Goal: Transaction & Acquisition: Purchase product/service

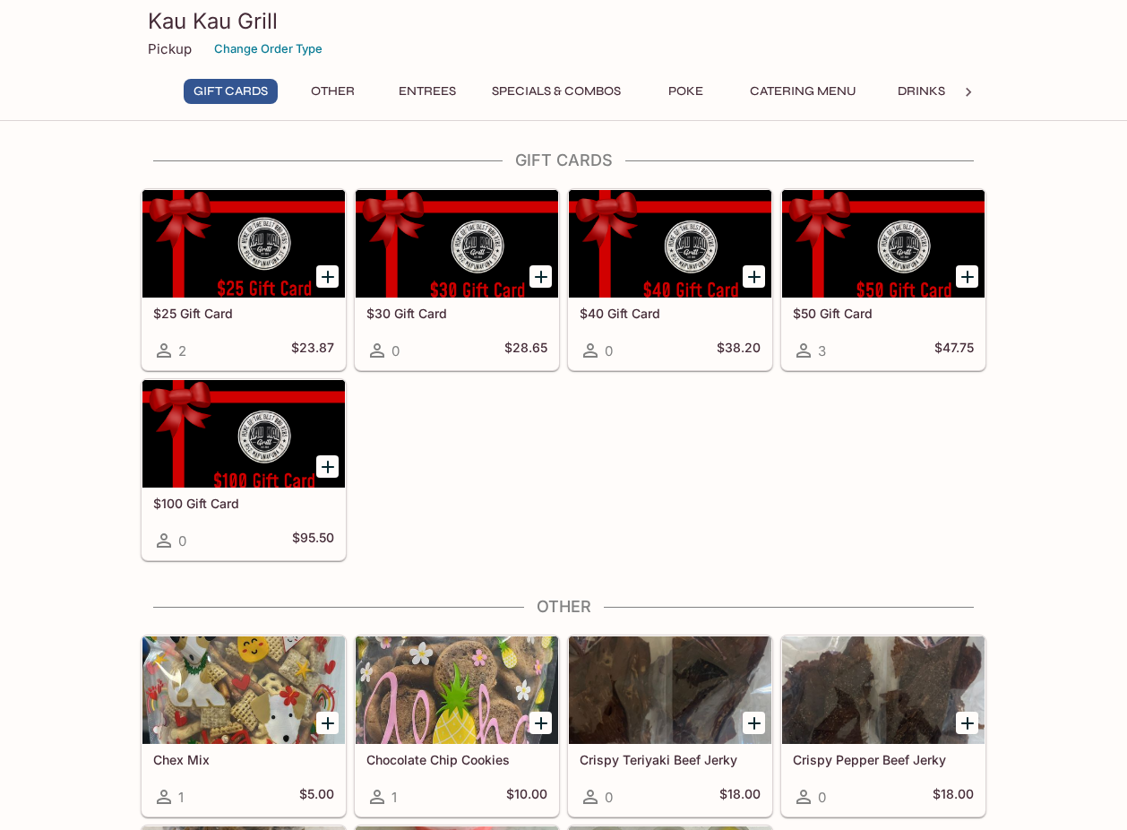
click at [442, 88] on button "Entrees" at bounding box center [427, 91] width 81 height 25
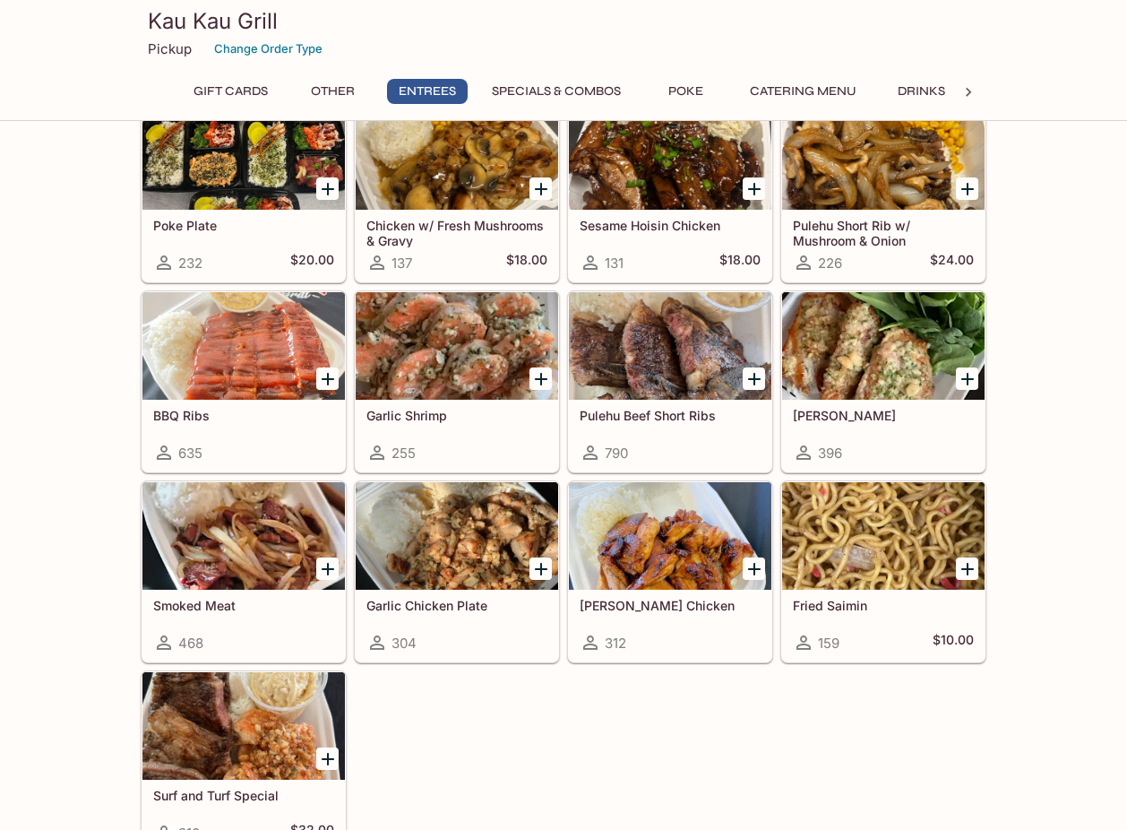
scroll to position [1070, 0]
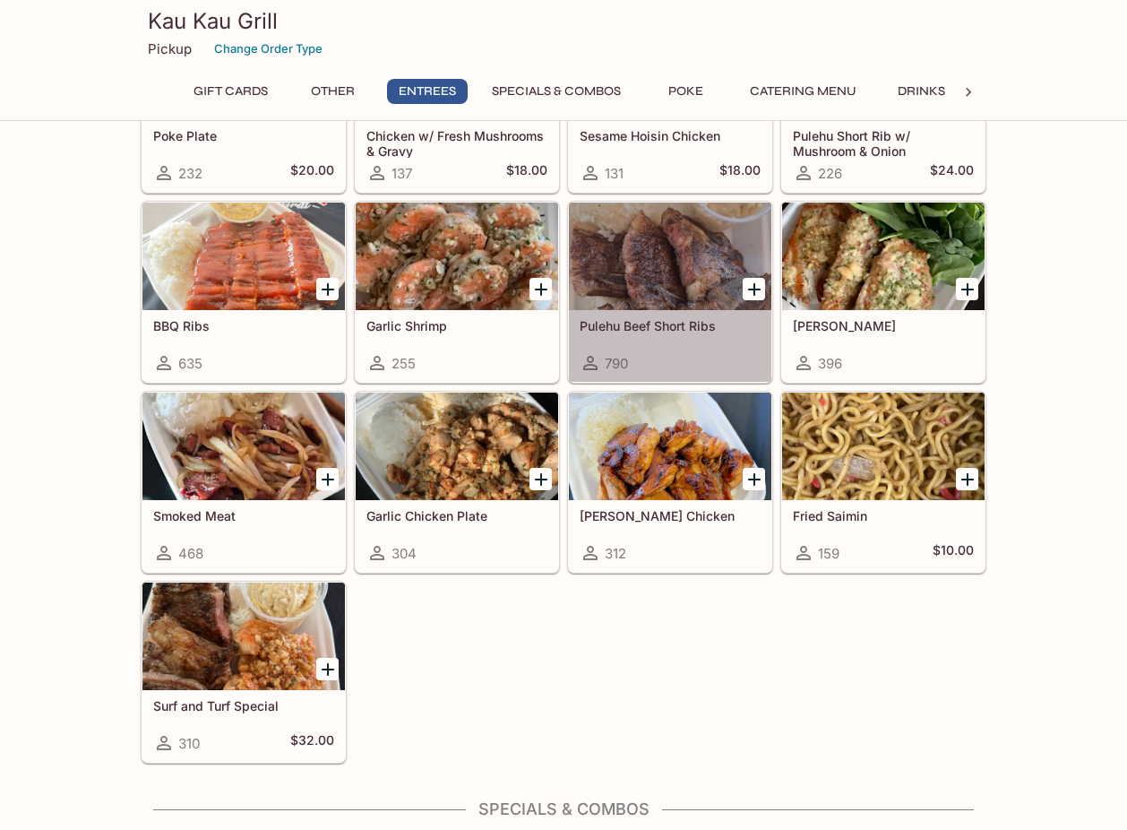
click at [674, 273] on div at bounding box center [670, 256] width 202 height 108
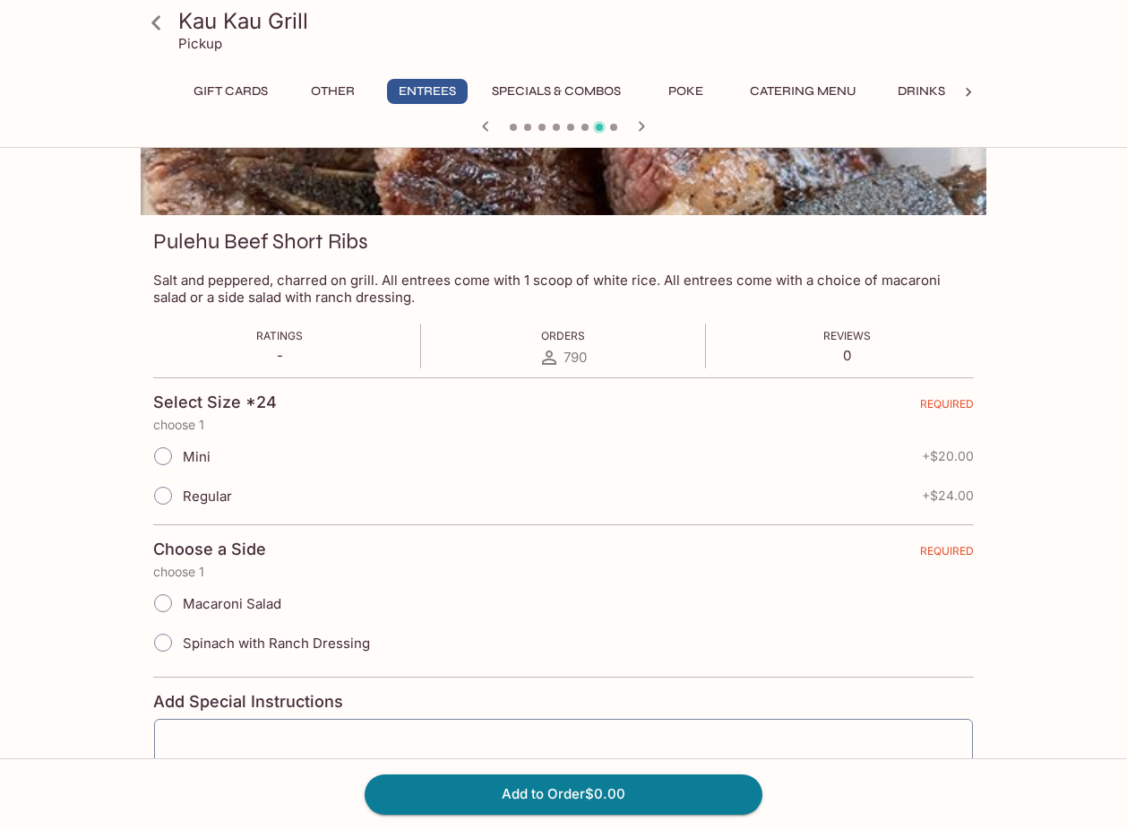
scroll to position [179, 0]
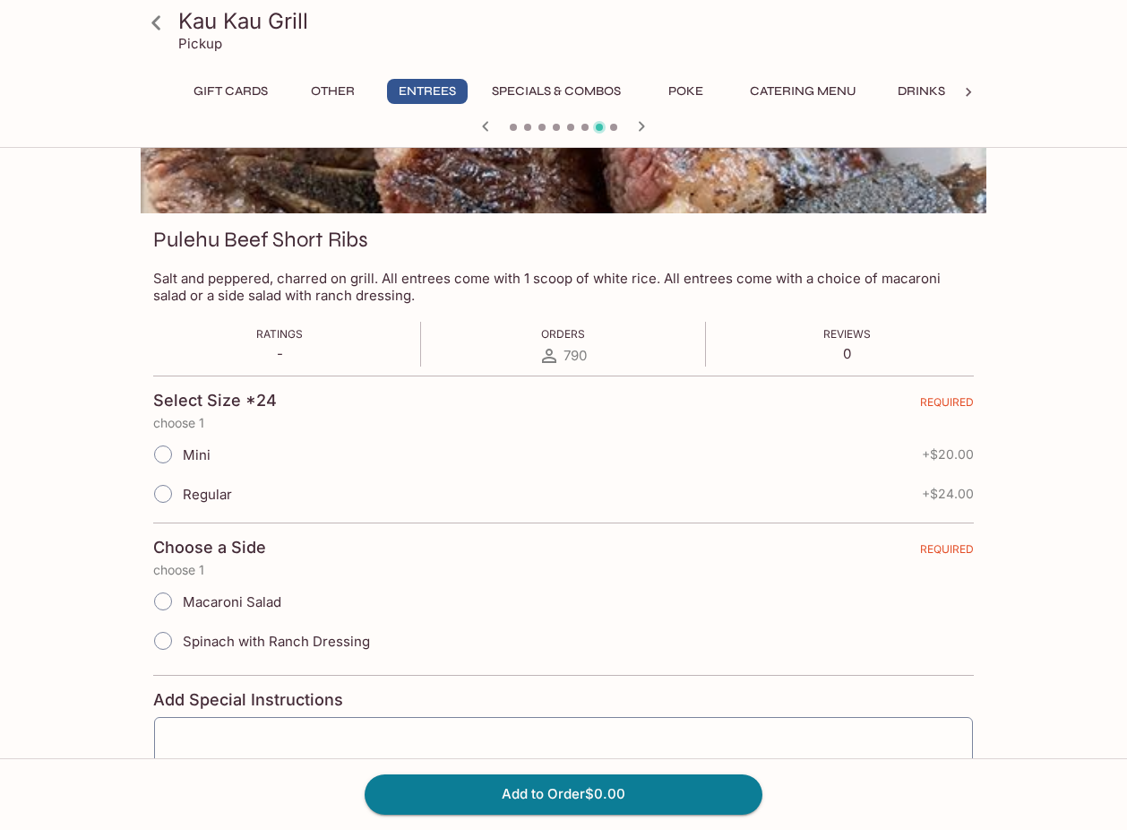
click at [171, 501] on input "Regular" at bounding box center [163, 494] width 38 height 38
radio input "true"
click at [182, 601] on span at bounding box center [162, 600] width 39 height 39
click at [182, 601] on input "Macaroni Salad" at bounding box center [163, 601] width 38 height 38
radio input "true"
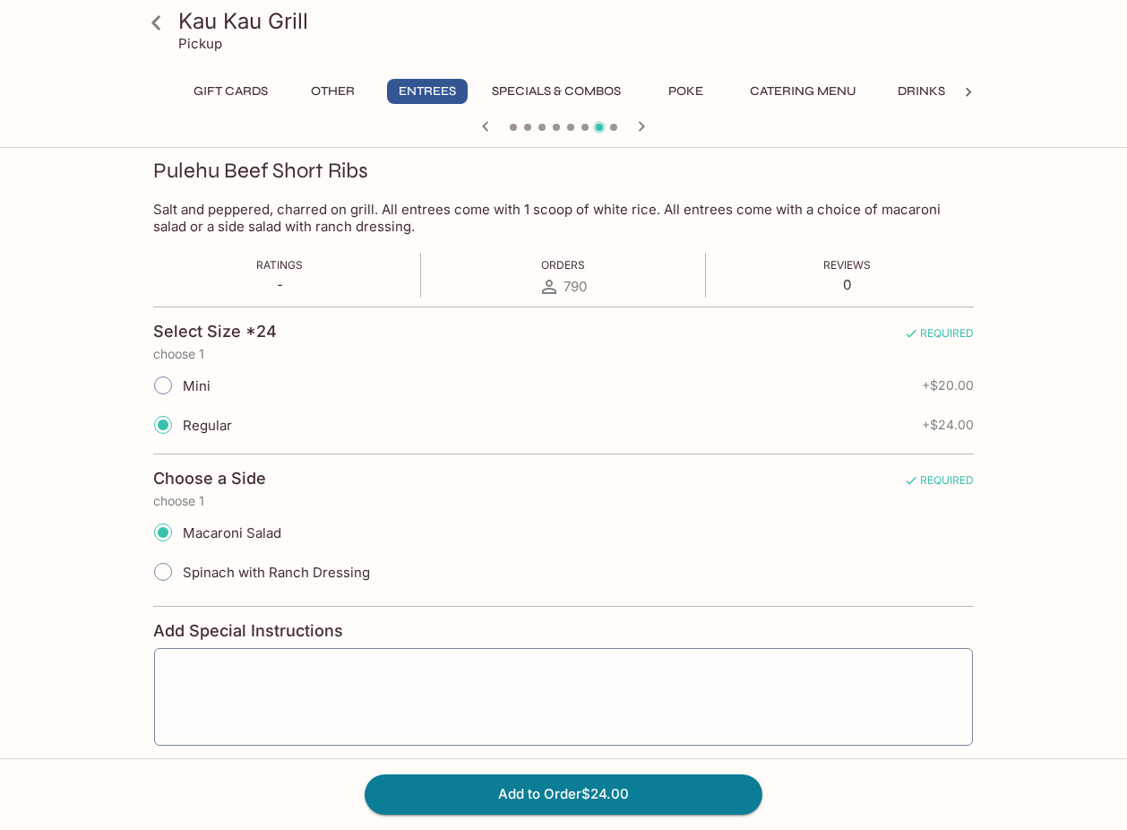
scroll to position [332, 0]
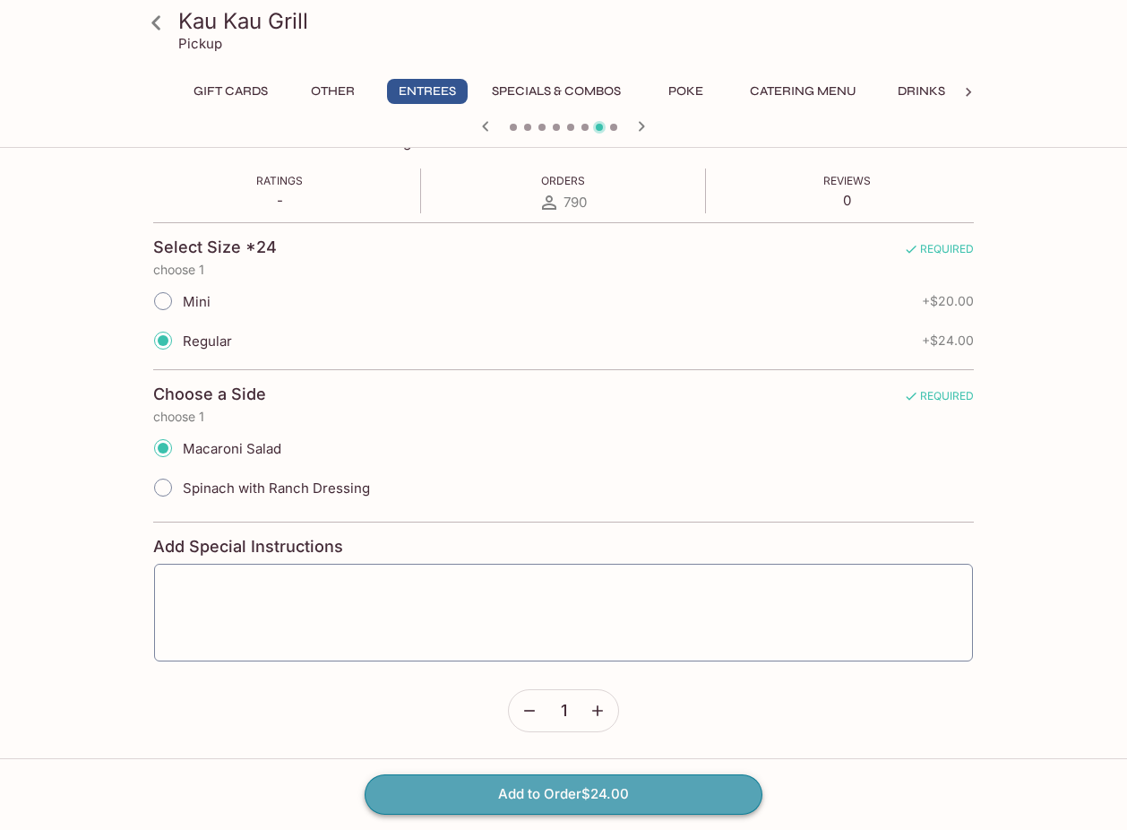
click at [510, 787] on button "Add to Order $24.00" at bounding box center [564, 793] width 398 height 39
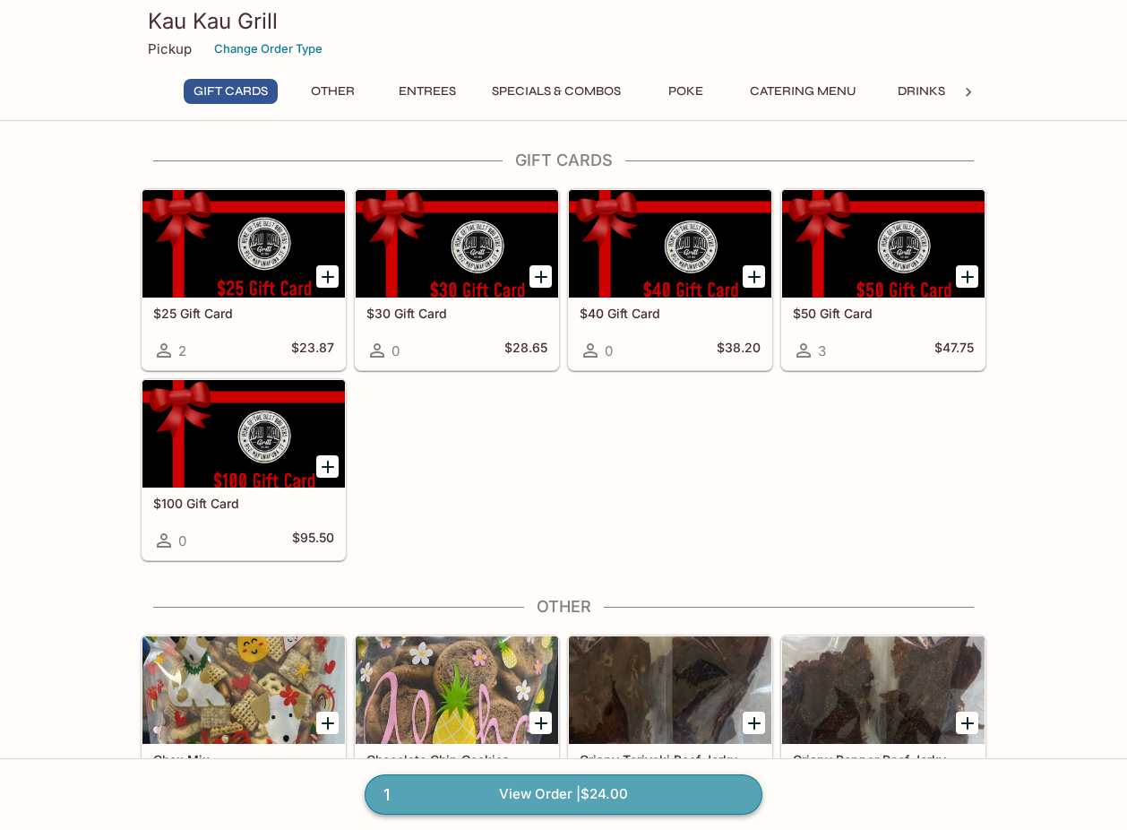
click at [496, 796] on link "1 View Order | $24.00" at bounding box center [564, 793] width 398 height 39
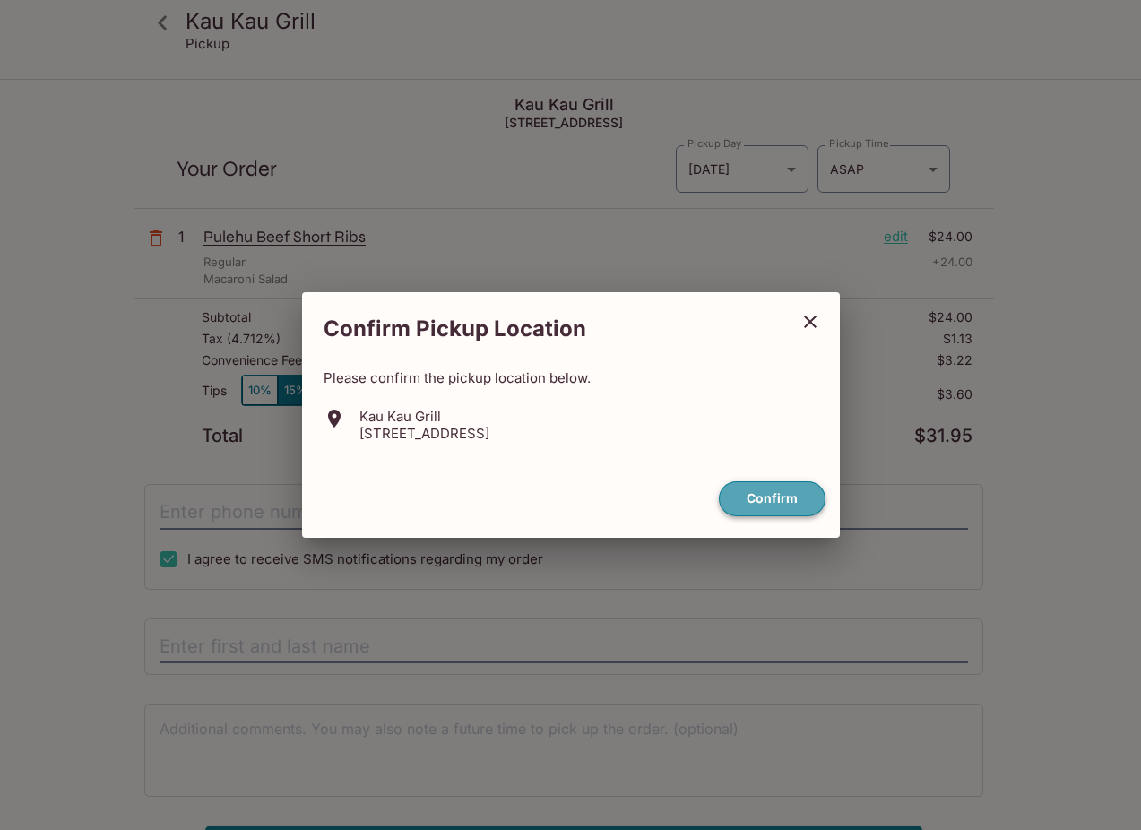
click at [810, 500] on button "Confirm" at bounding box center [772, 498] width 107 height 35
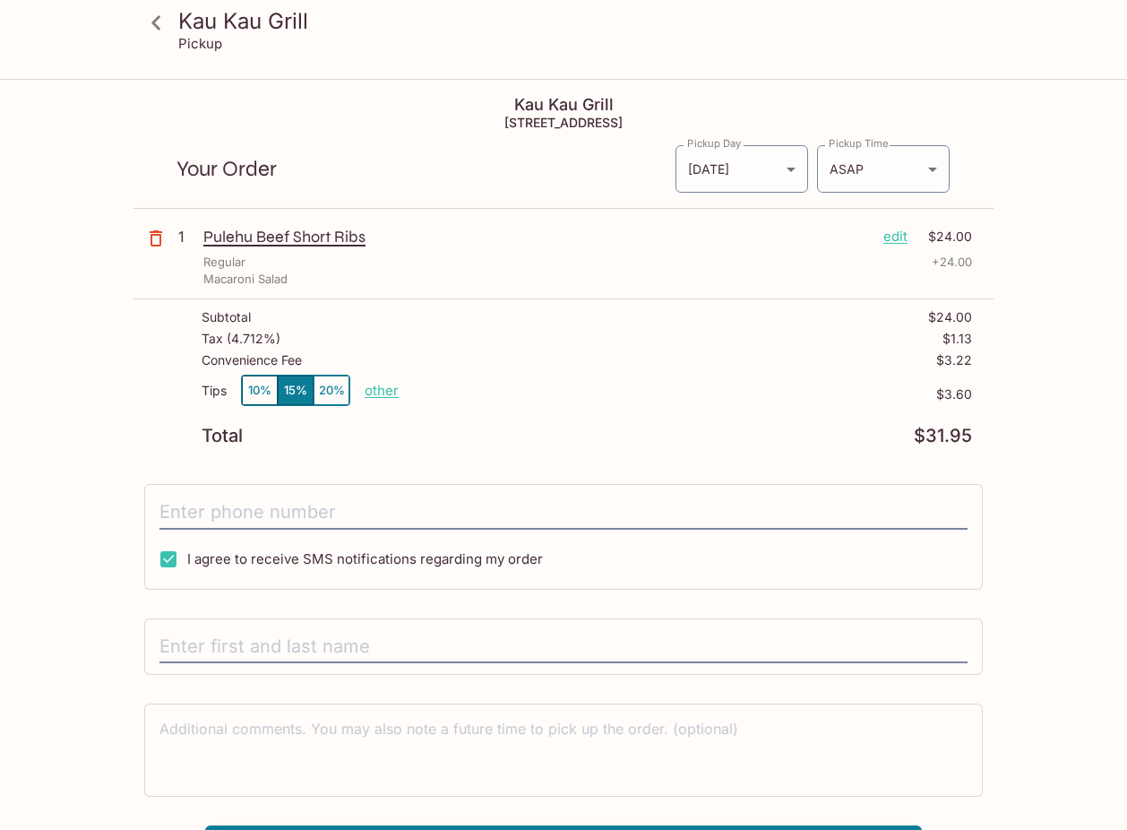
click at [372, 394] on p "other" at bounding box center [382, 390] width 34 height 17
type input "0.00"
click at [536, 392] on p "$0.00" at bounding box center [685, 394] width 573 height 14
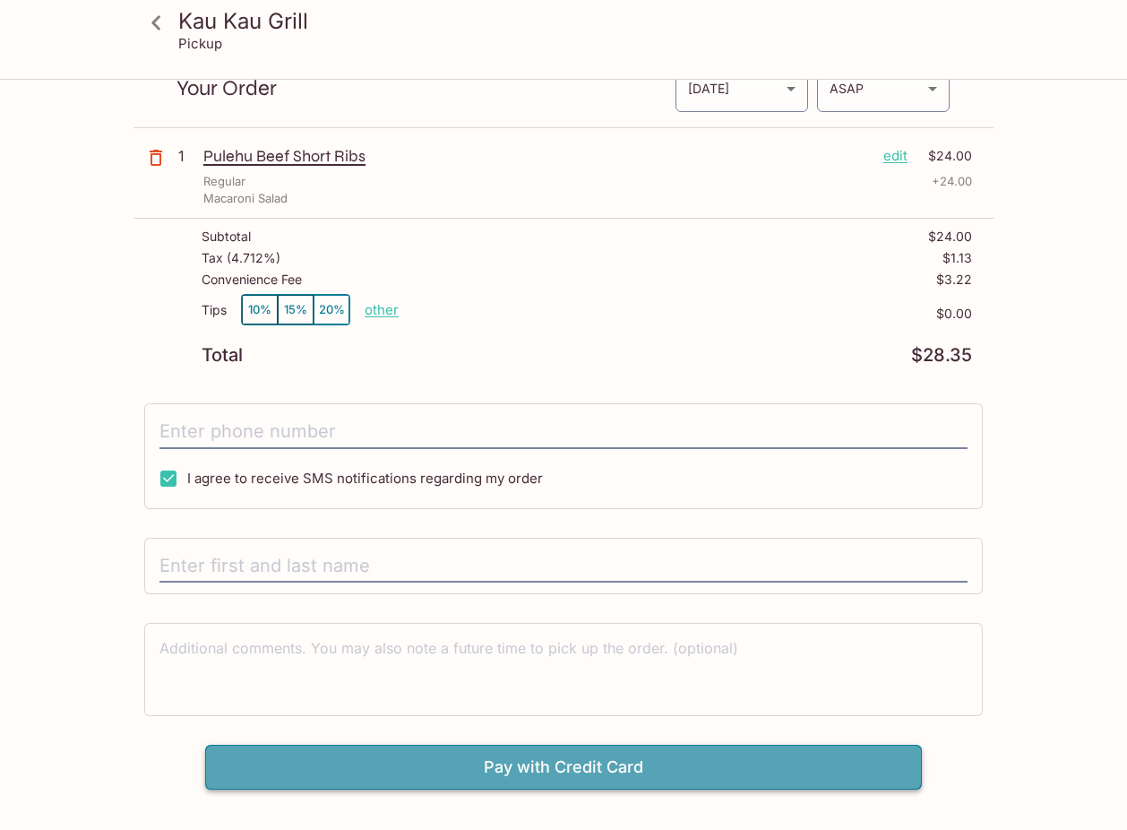
click at [521, 762] on button "Pay with Credit Card" at bounding box center [563, 767] width 717 height 45
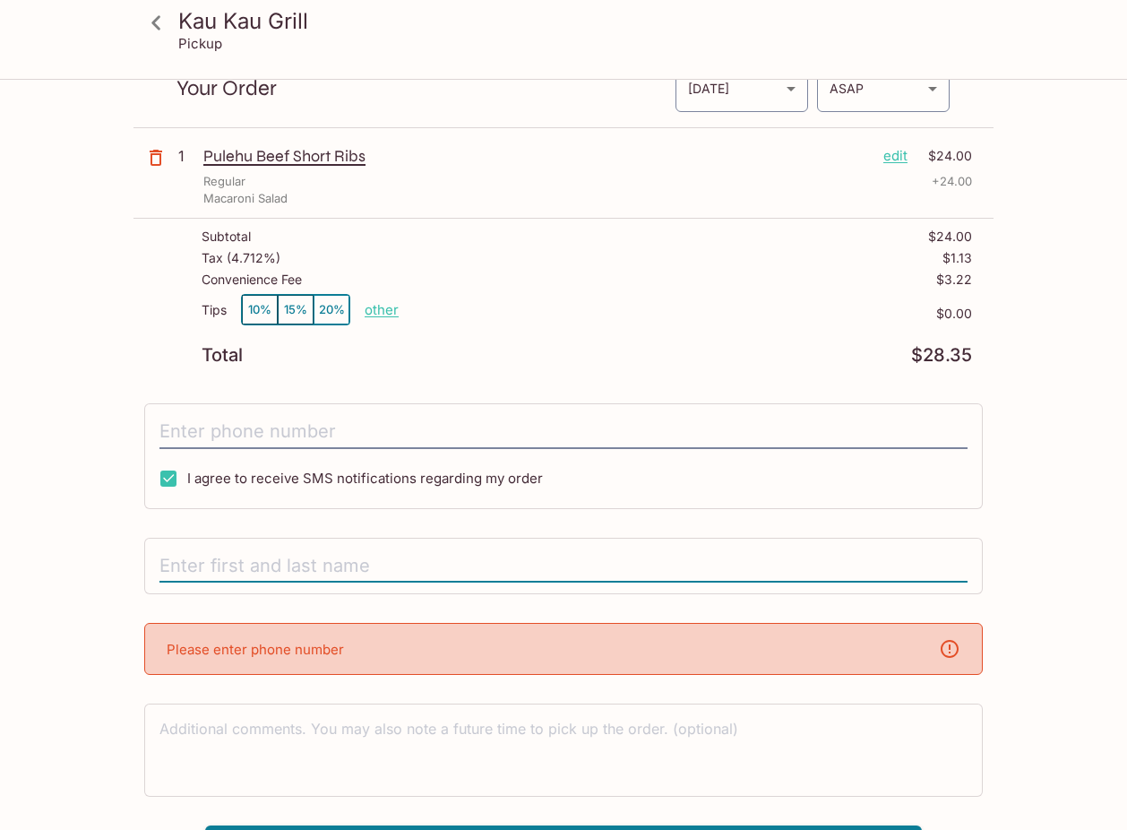
click at [201, 564] on input "text" at bounding box center [563, 566] width 808 height 34
type input "[PERSON_NAME]"
click at [392, 655] on div "Please enter phone number" at bounding box center [563, 649] width 839 height 52
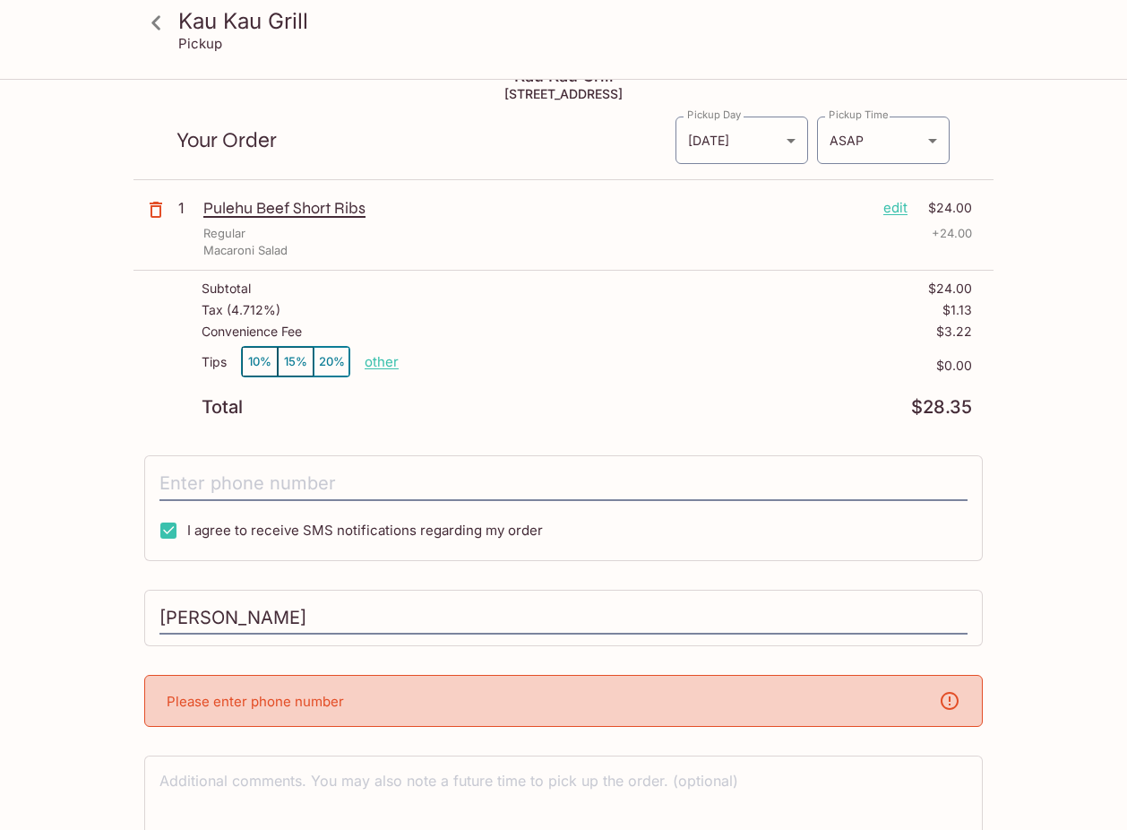
scroll to position [0, 0]
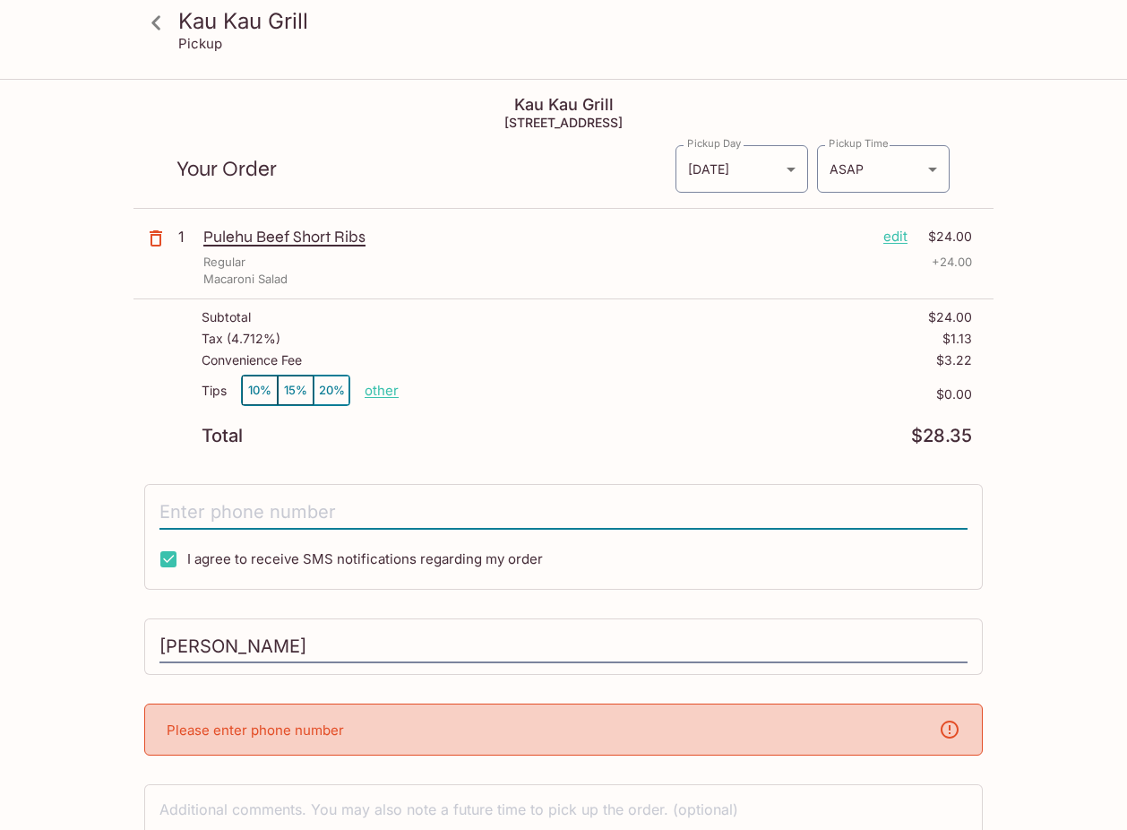
click at [541, 513] on input "tel" at bounding box center [563, 512] width 808 height 34
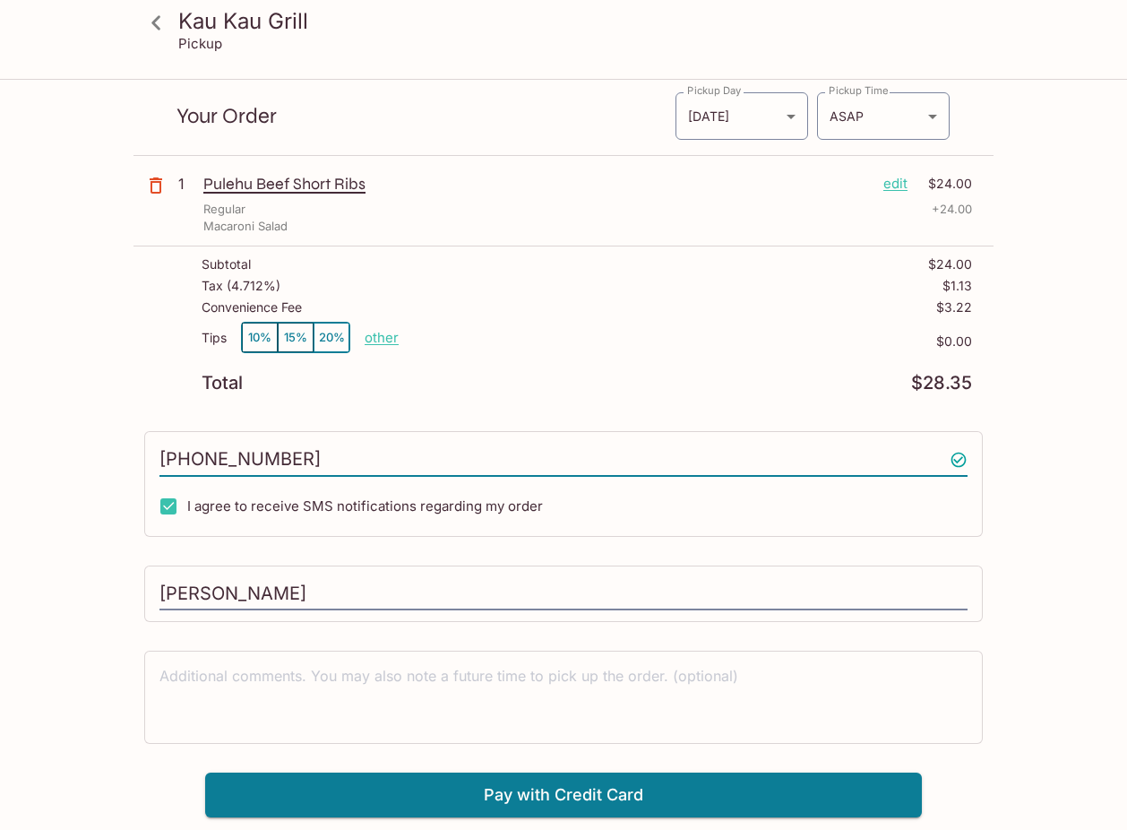
scroll to position [81, 0]
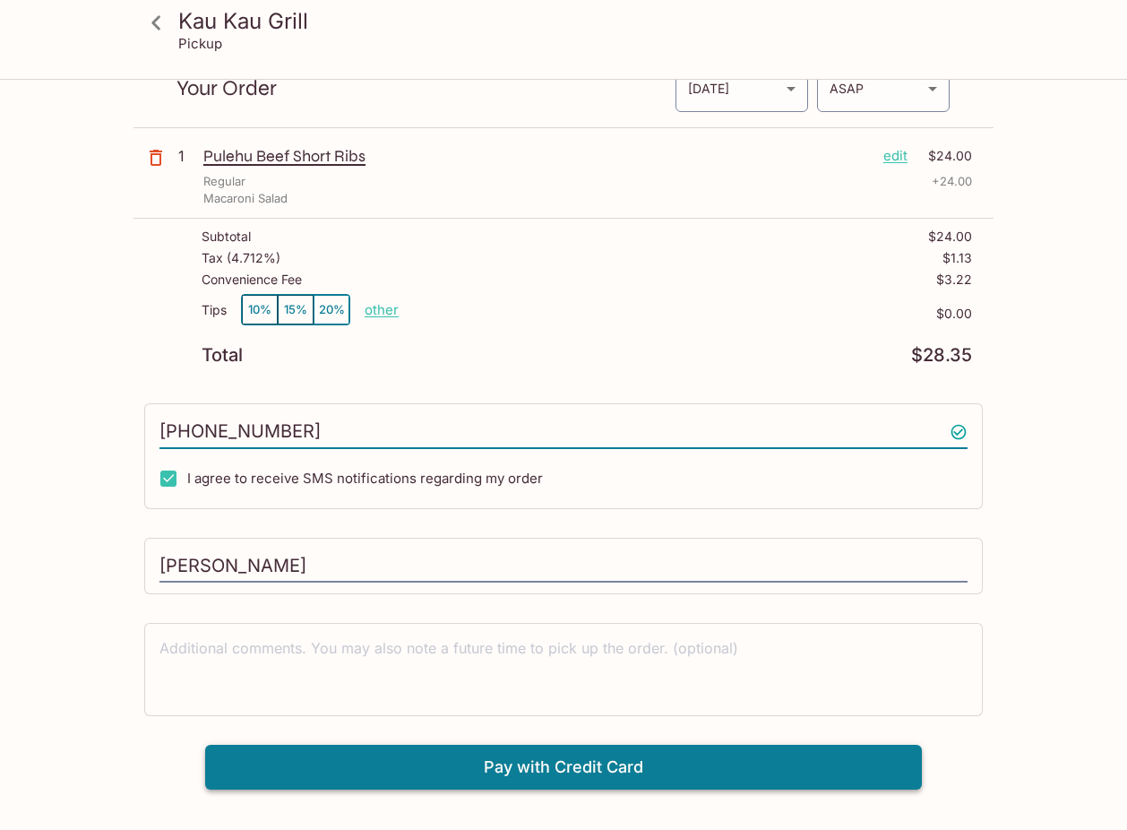
type input "[PHONE_NUMBER]"
click at [520, 771] on button "Pay with Credit Card" at bounding box center [563, 767] width 717 height 45
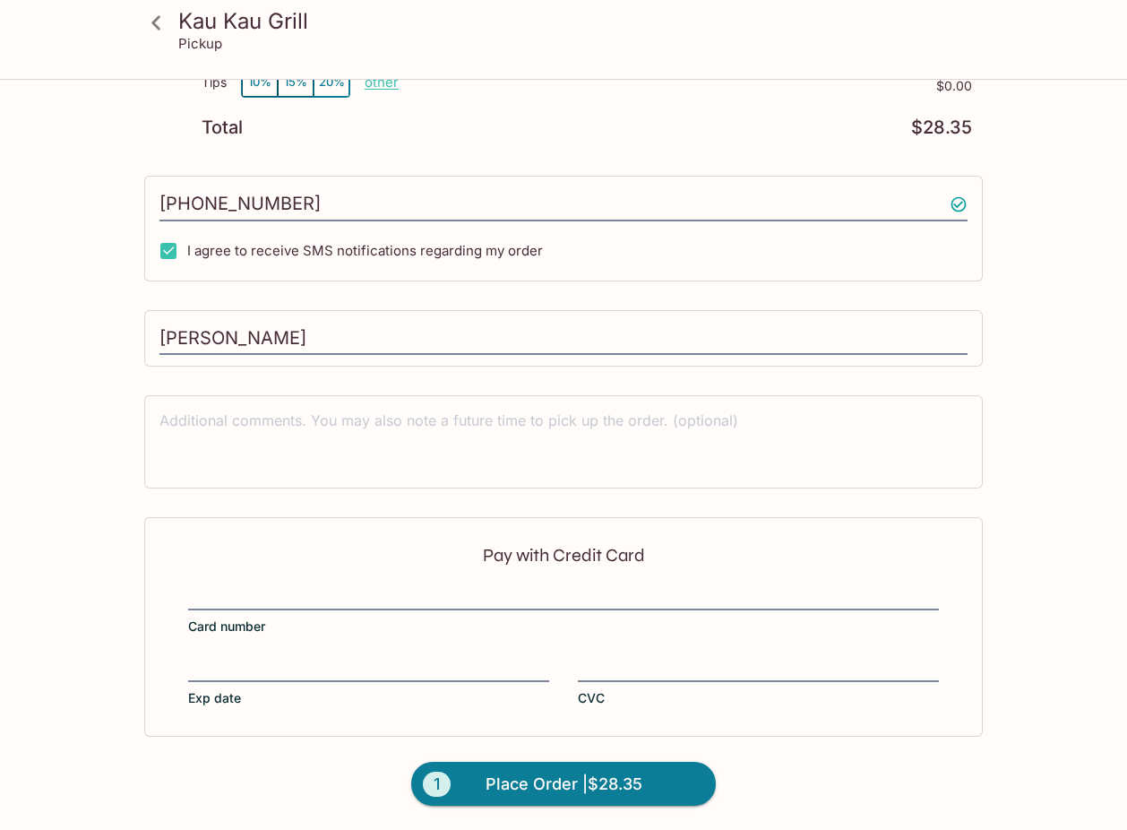
scroll to position [309, 0]
click at [663, 637] on div "Pay with Credit Card Card number Exp date CVC" at bounding box center [563, 625] width 839 height 219
click at [665, 652] on div "Pay with Credit Card Card number Exp date CVC" at bounding box center [563, 625] width 839 height 219
click at [523, 785] on span "Place Order | $28.35" at bounding box center [564, 783] width 157 height 29
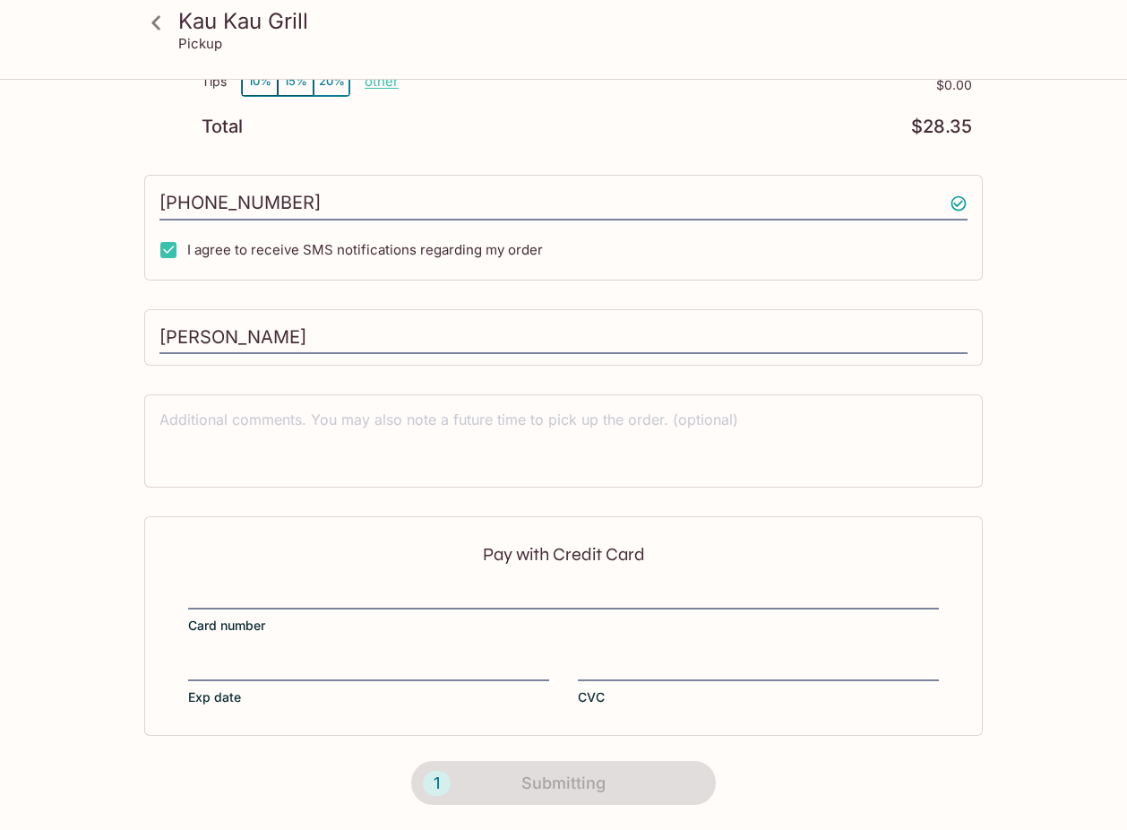
scroll to position [211, 0]
